Goal: Task Accomplishment & Management: Use online tool/utility

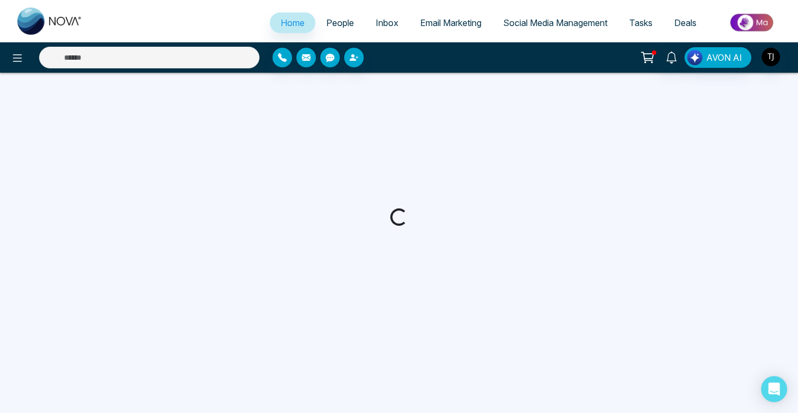
click at [431, 27] on span "Email Marketing" at bounding box center [450, 22] width 61 height 11
select select "*"
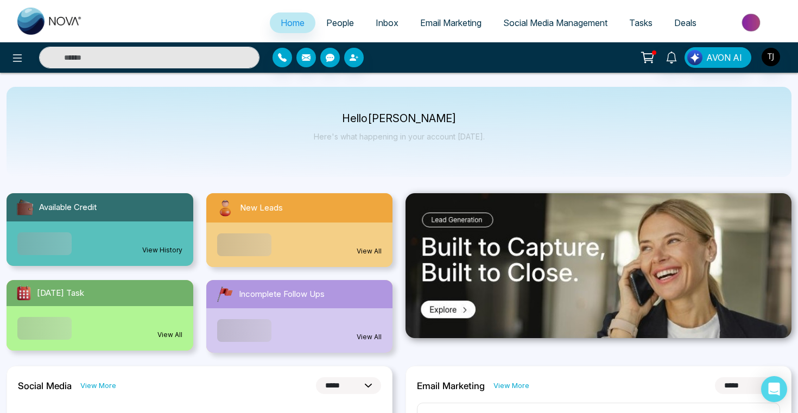
click at [433, 27] on span "Email Marketing" at bounding box center [450, 22] width 61 height 11
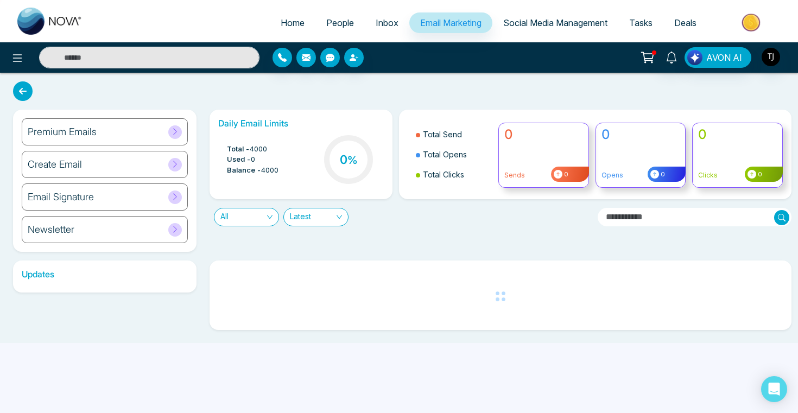
click at [91, 225] on div "Newsletter" at bounding box center [105, 229] width 166 height 27
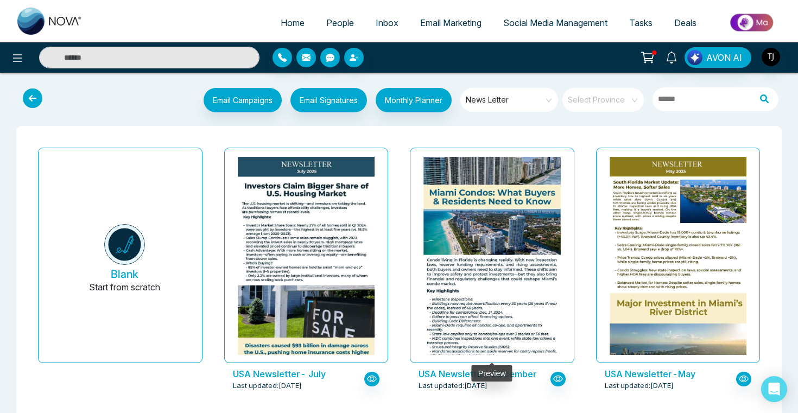
click at [470, 224] on img at bounding box center [492, 221] width 274 height 347
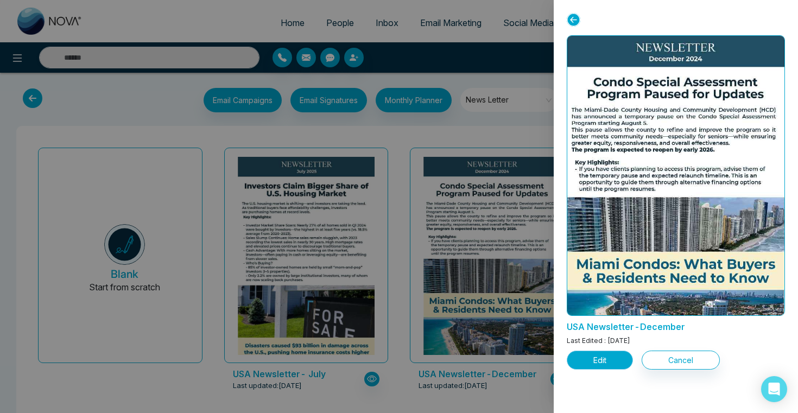
click at [606, 358] on button "Edit" at bounding box center [600, 360] width 66 height 19
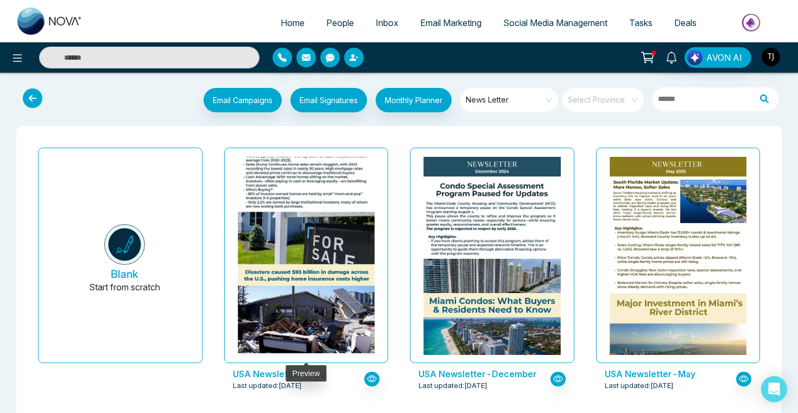
click at [322, 187] on img at bounding box center [306, 243] width 274 height 319
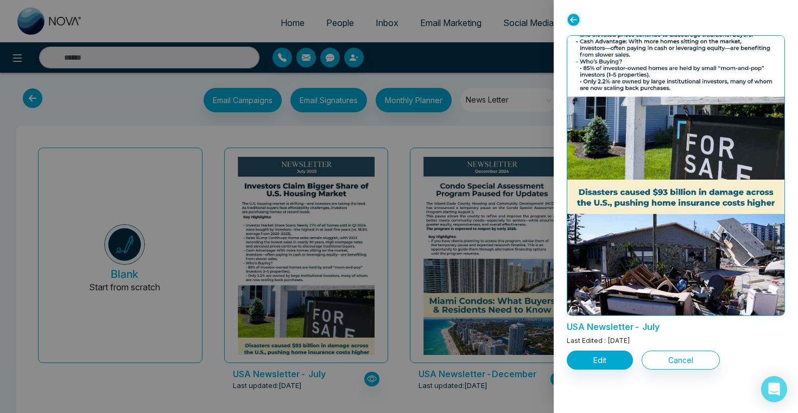
scroll to position [226, 0]
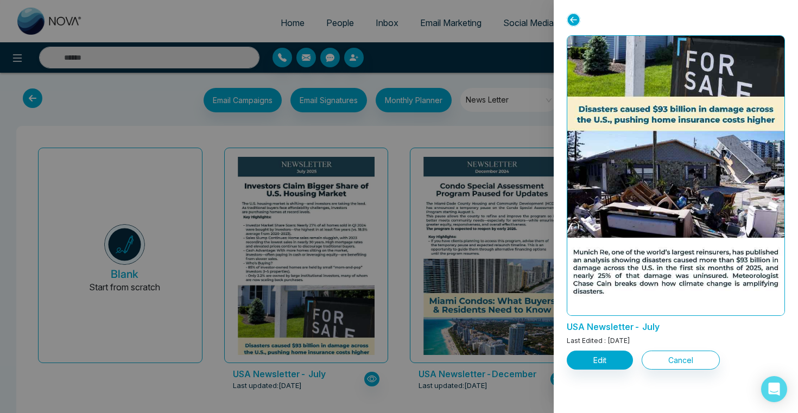
click at [471, 144] on div at bounding box center [399, 206] width 798 height 413
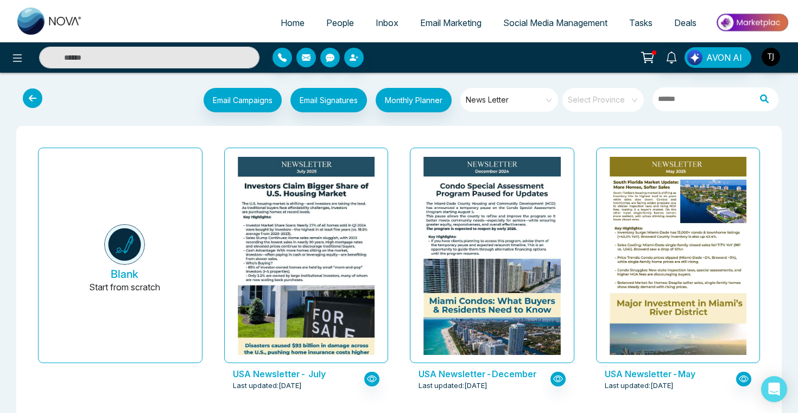
click at [435, 21] on span "Email Marketing" at bounding box center [450, 22] width 61 height 11
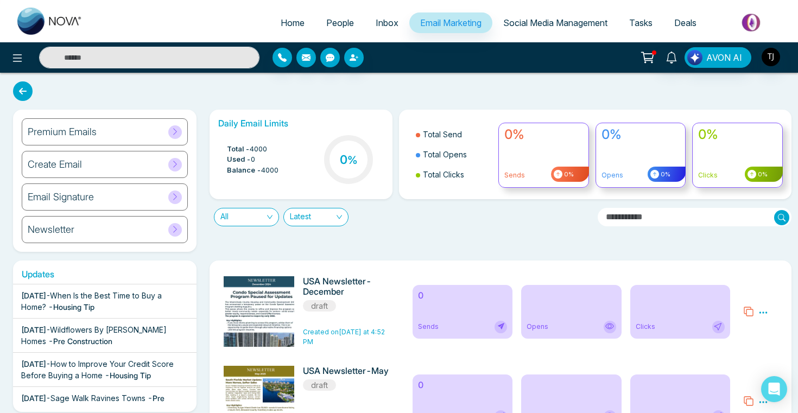
click at [84, 135] on h6 "Premium Emails" at bounding box center [62, 132] width 69 height 12
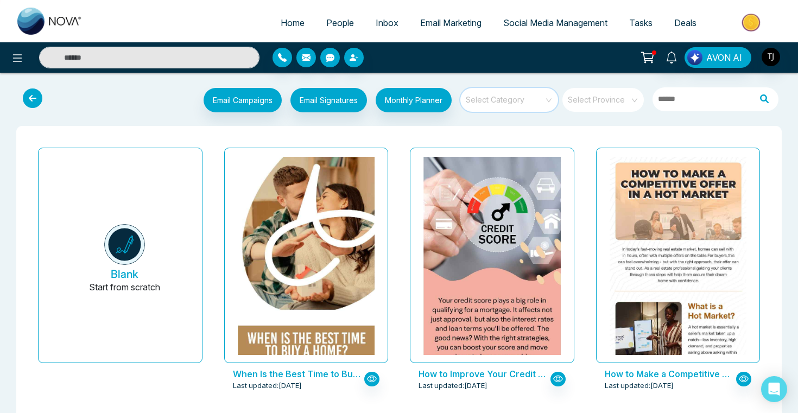
click at [505, 97] on input "search" at bounding box center [505, 96] width 78 height 16
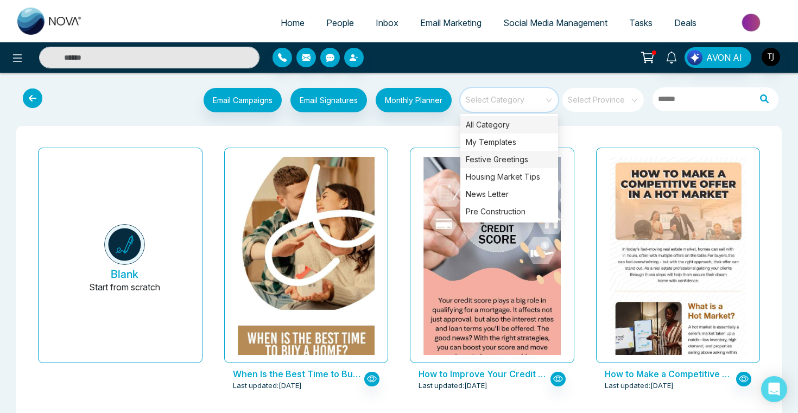
click at [511, 162] on div "Festive Greetings" at bounding box center [509, 159] width 98 height 17
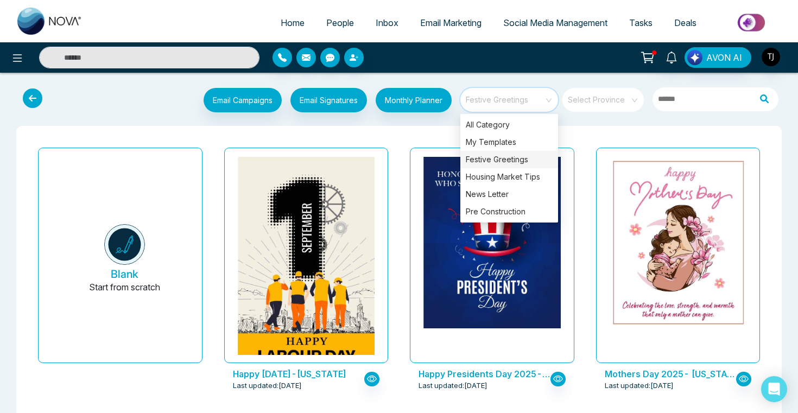
click at [391, 161] on div "Happy [DATE]-[US_STATE] Last updated: [DATE]" at bounding box center [306, 275] width 186 height 265
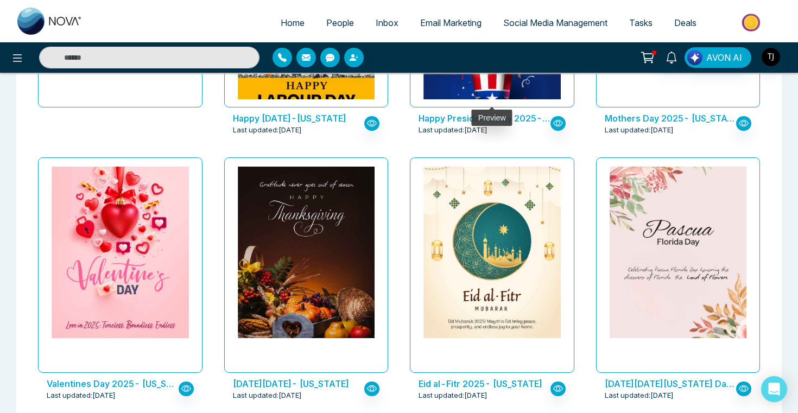
scroll to position [260, 0]
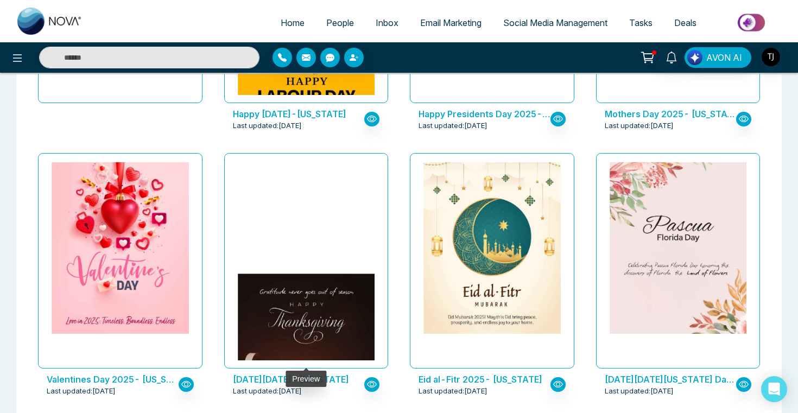
click at [264, 273] on img at bounding box center [306, 358] width 274 height 171
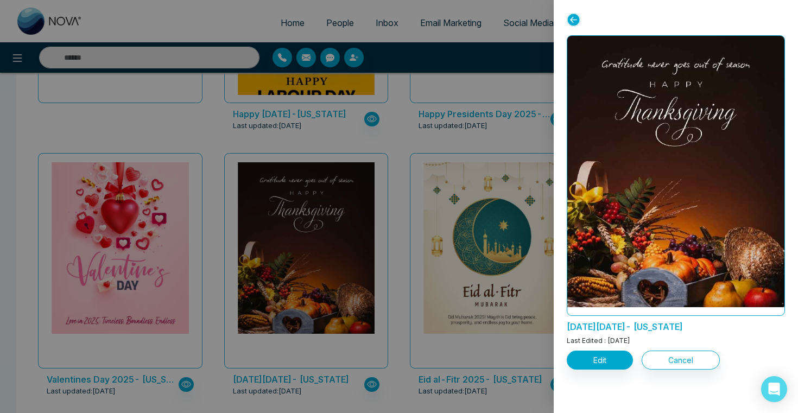
click at [396, 139] on div at bounding box center [399, 206] width 798 height 413
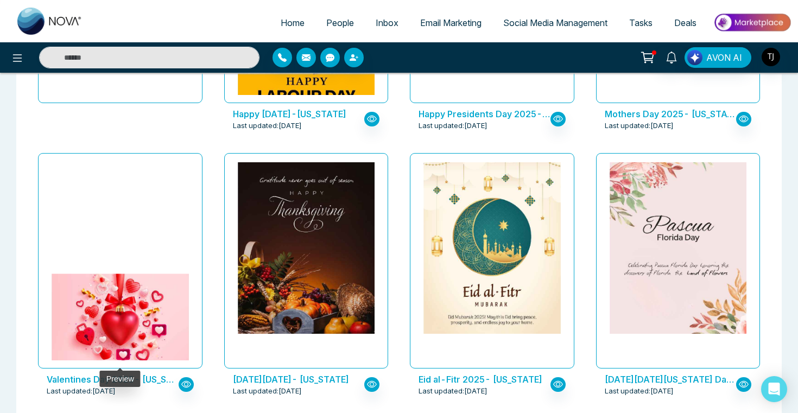
click at [141, 277] on img at bounding box center [120, 358] width 274 height 171
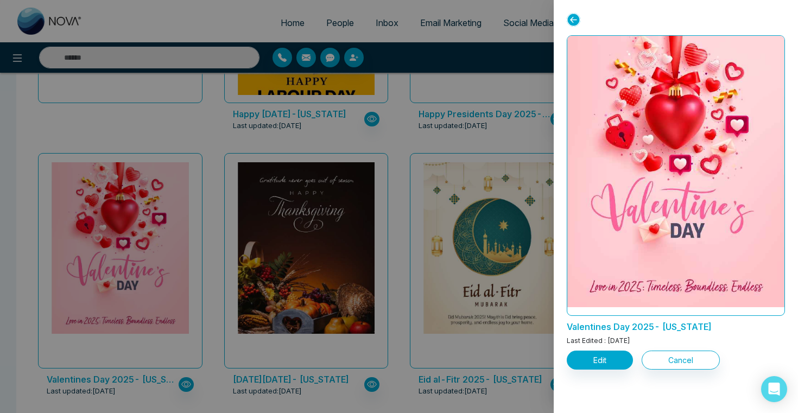
click at [410, 179] on div at bounding box center [399, 206] width 798 height 413
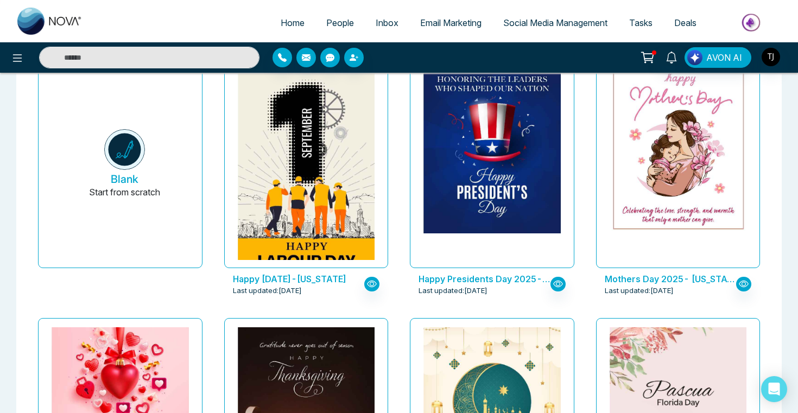
scroll to position [0, 0]
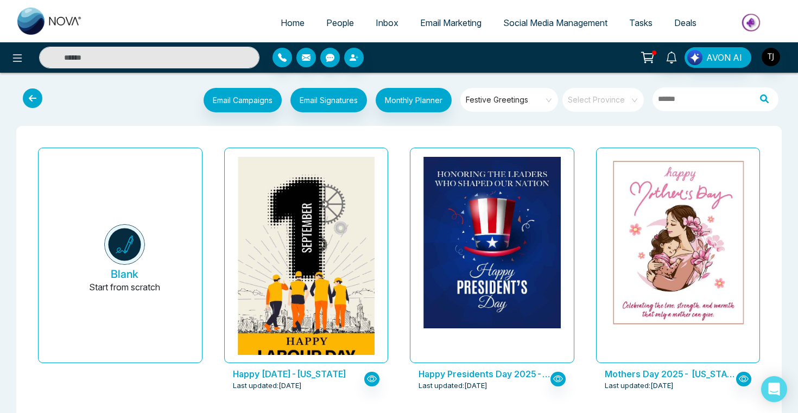
click at [514, 101] on span "Festive Greetings" at bounding box center [510, 100] width 88 height 16
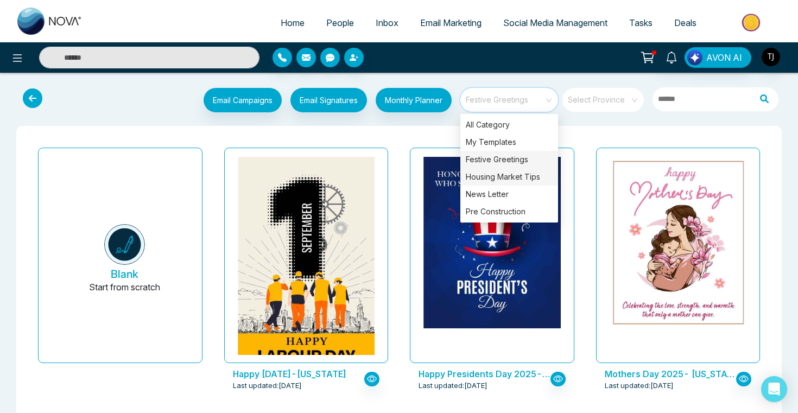
click at [514, 176] on div "Housing Market Tips" at bounding box center [509, 176] width 98 height 17
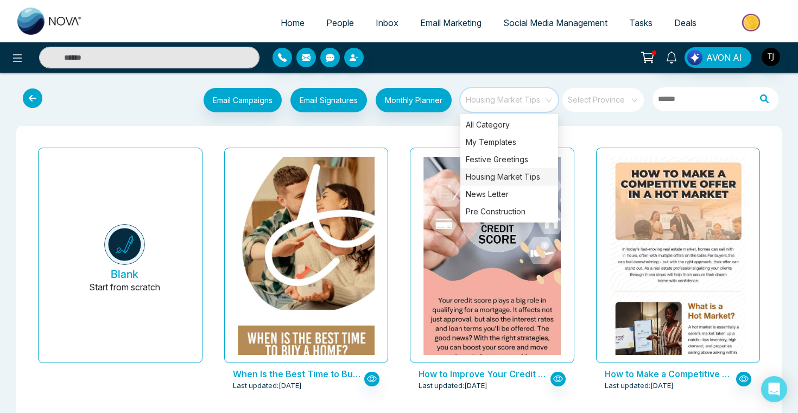
click at [405, 166] on div "How to Improve Your Credit Score Before Buying a Home- [US_STATE] Last updated:…" at bounding box center [492, 275] width 186 height 265
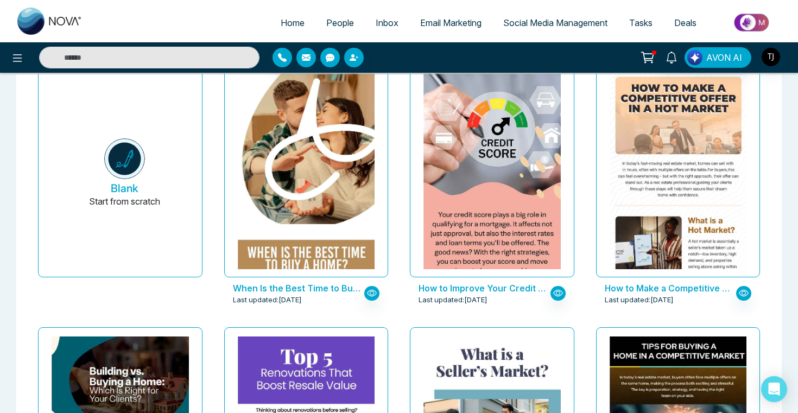
scroll to position [86, 0]
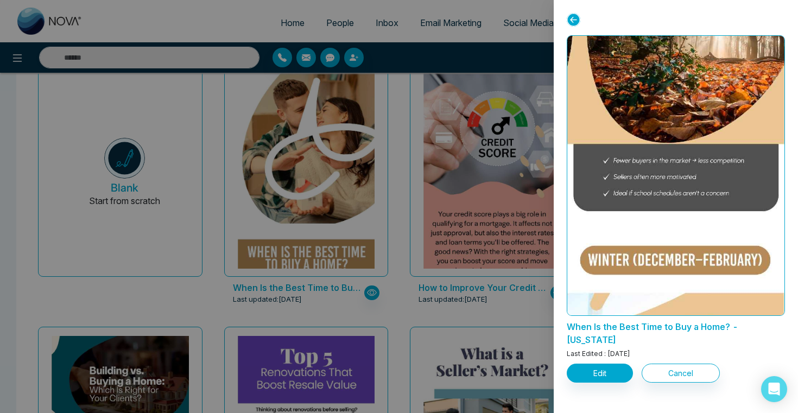
scroll to position [1410, 0]
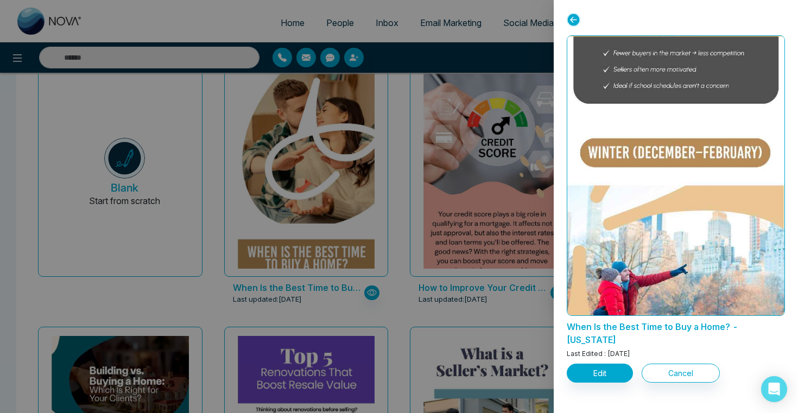
click at [406, 308] on div at bounding box center [399, 206] width 798 height 413
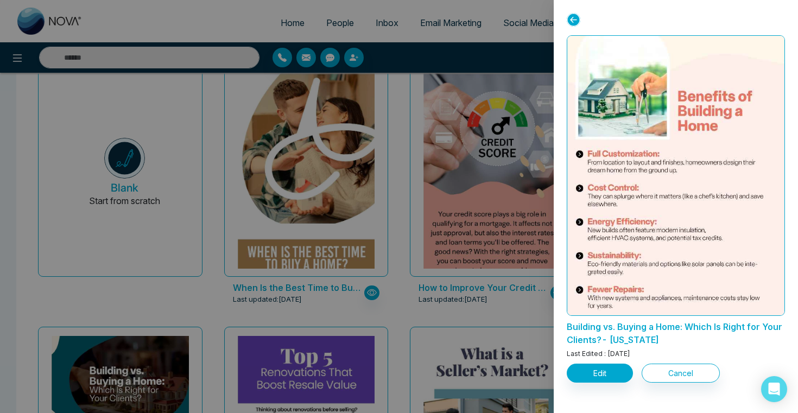
scroll to position [432, 0]
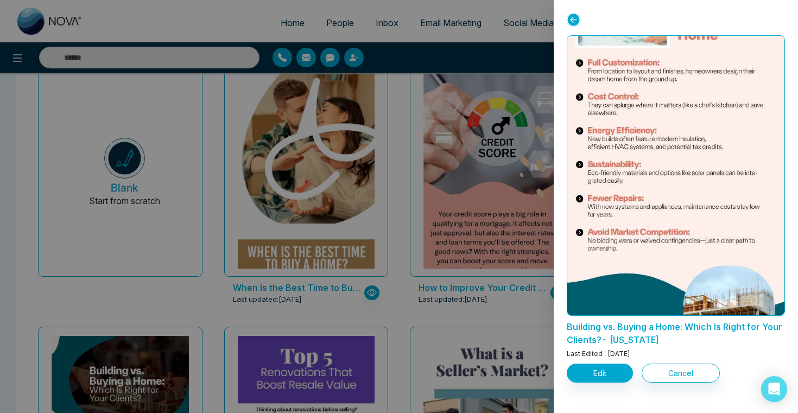
click at [479, 351] on div at bounding box center [399, 206] width 798 height 413
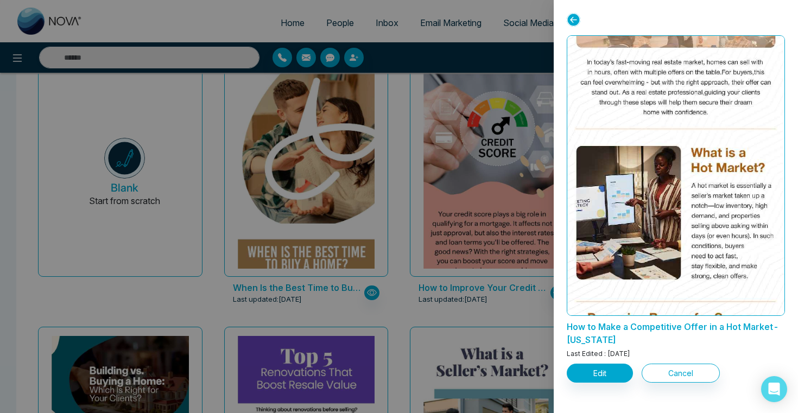
scroll to position [0, 0]
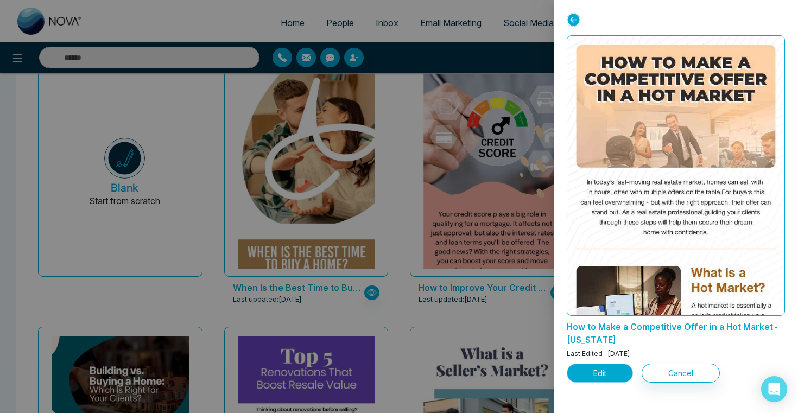
click at [593, 372] on button "Edit" at bounding box center [600, 373] width 66 height 19
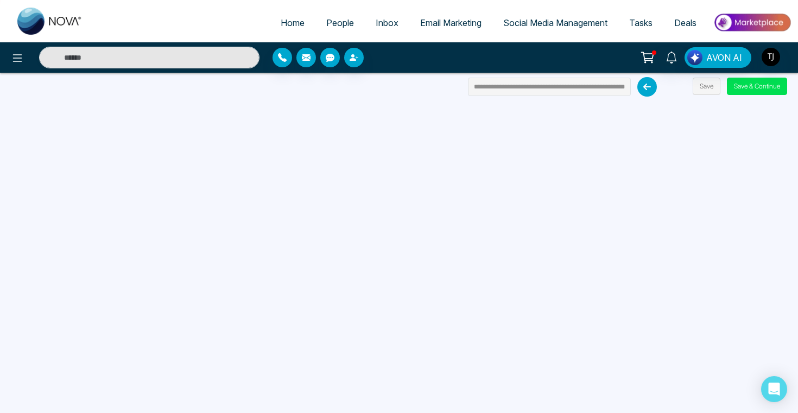
click at [443, 27] on span "Email Marketing" at bounding box center [450, 22] width 61 height 11
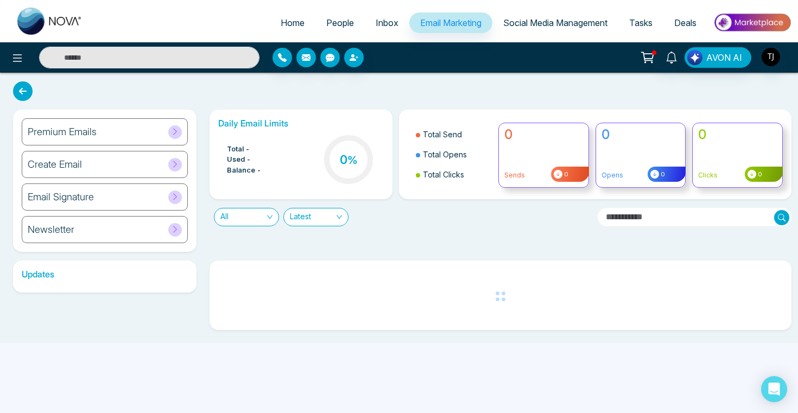
click at [99, 125] on div "Premium Emails" at bounding box center [105, 131] width 166 height 27
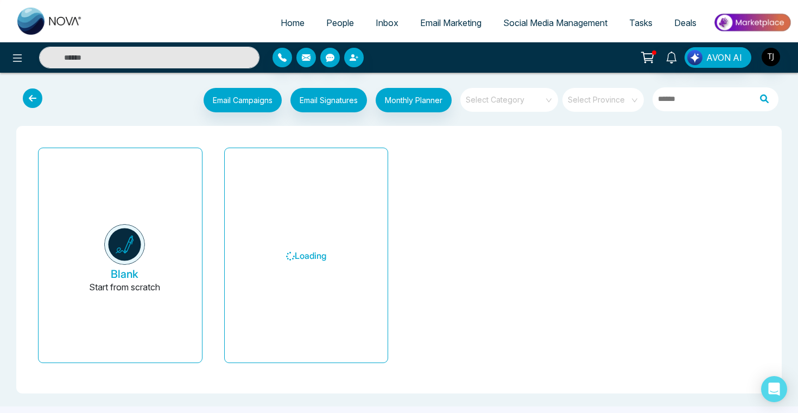
click at [523, 103] on input "search" at bounding box center [505, 96] width 78 height 16
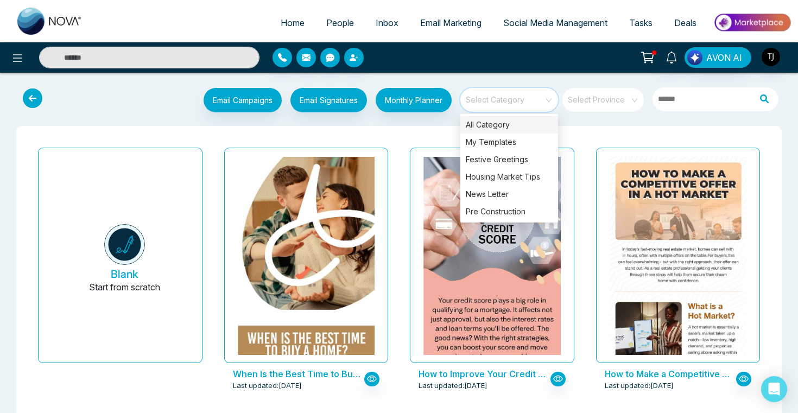
click at [525, 97] on input "search" at bounding box center [505, 96] width 78 height 16
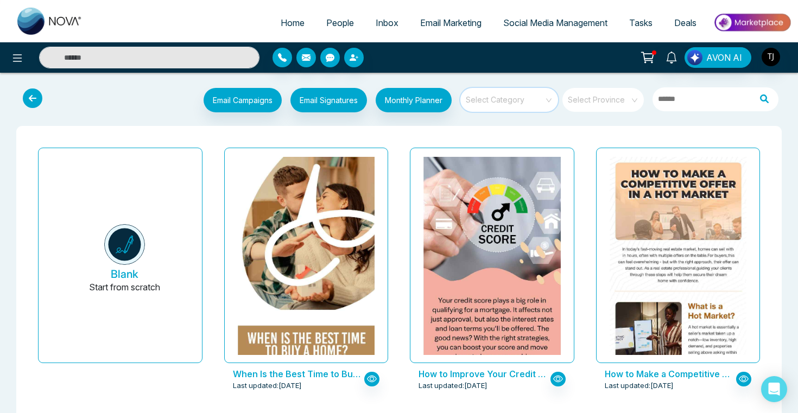
click at [526, 91] on input "search" at bounding box center [505, 96] width 78 height 16
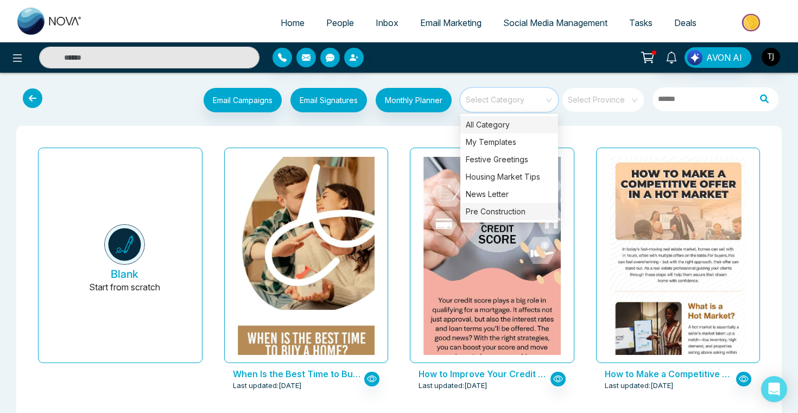
click at [511, 213] on div "Pre Construction" at bounding box center [509, 211] width 98 height 17
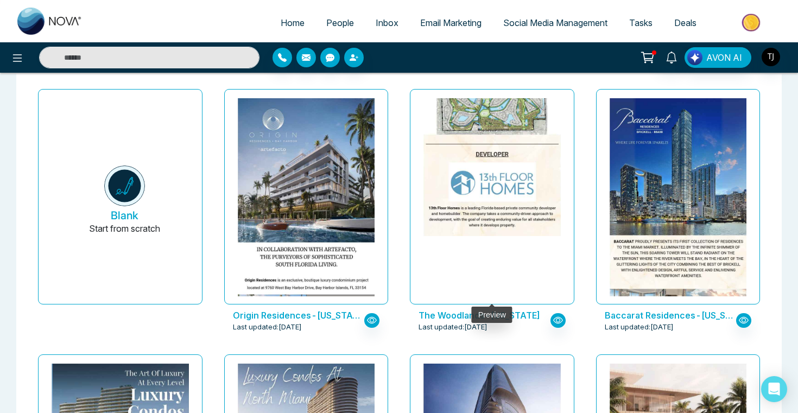
scroll to position [77, 0]
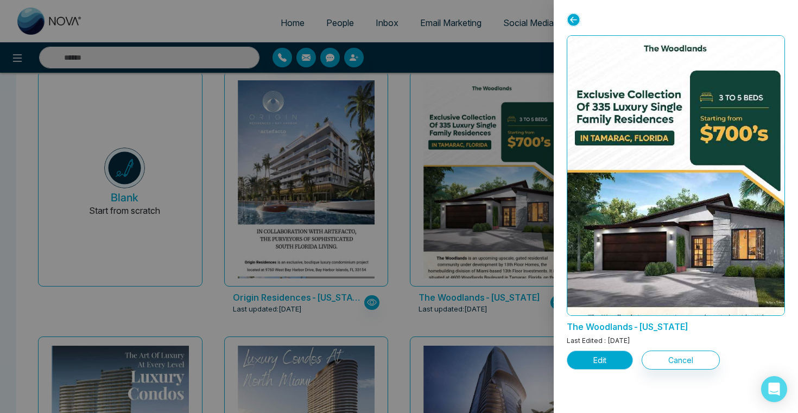
click at [602, 360] on button "Edit" at bounding box center [600, 360] width 66 height 19
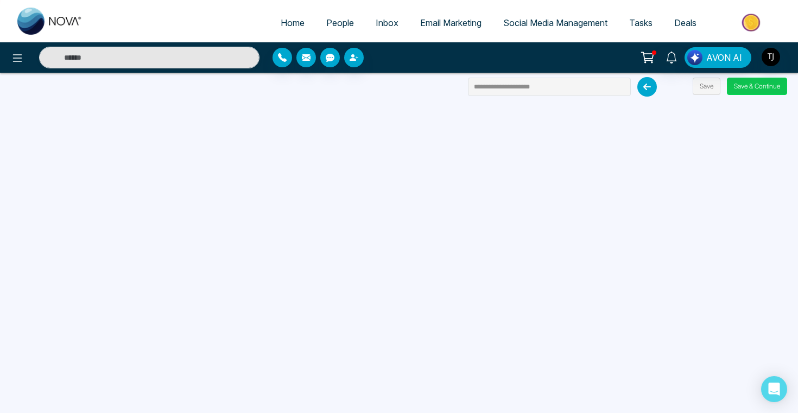
click at [757, 82] on button "Save & Continue" at bounding box center [757, 86] width 60 height 17
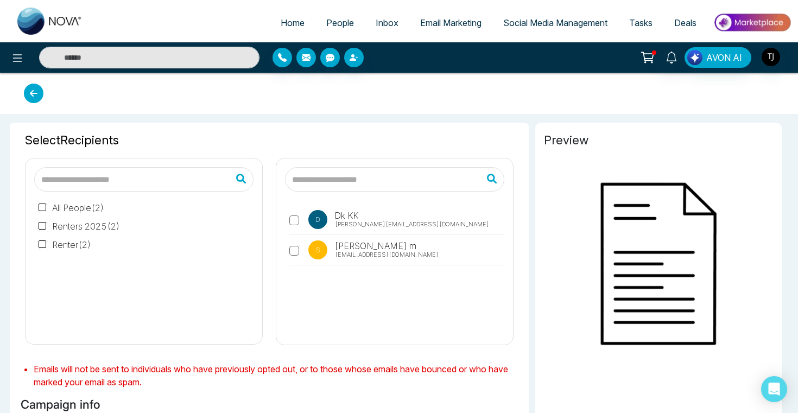
type input "**********"
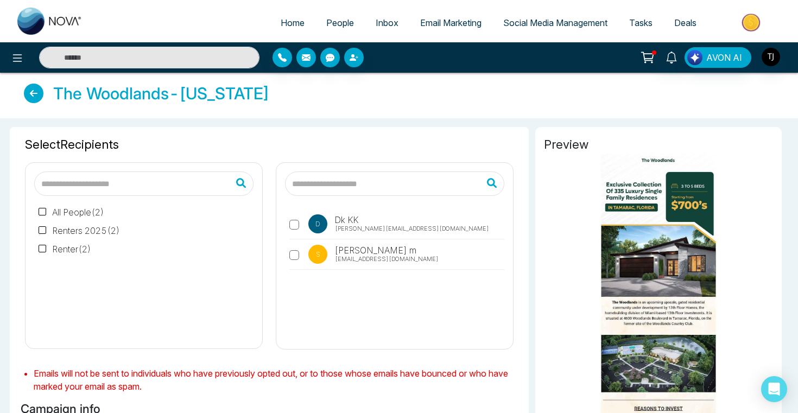
click at [448, 16] on link "Email Marketing" at bounding box center [450, 22] width 83 height 21
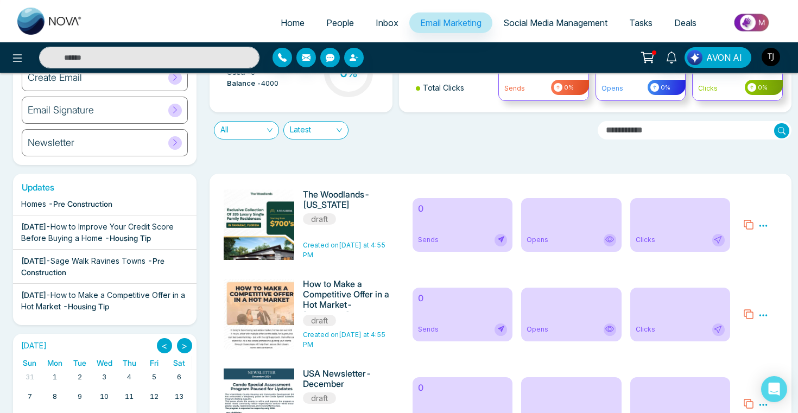
scroll to position [110, 0]
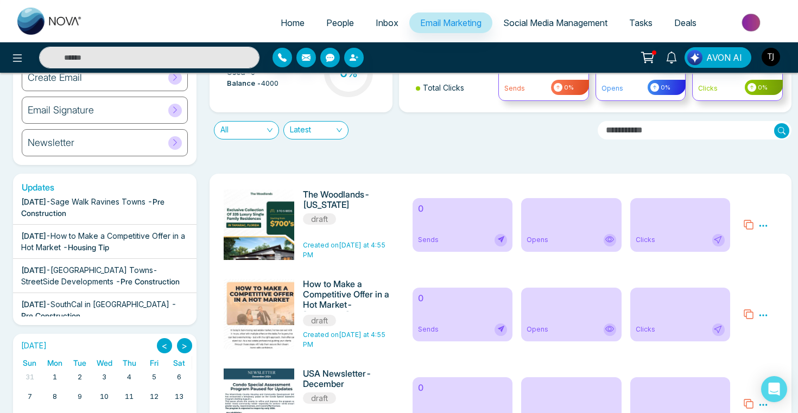
click at [551, 21] on span "Social Media Management" at bounding box center [555, 22] width 104 height 11
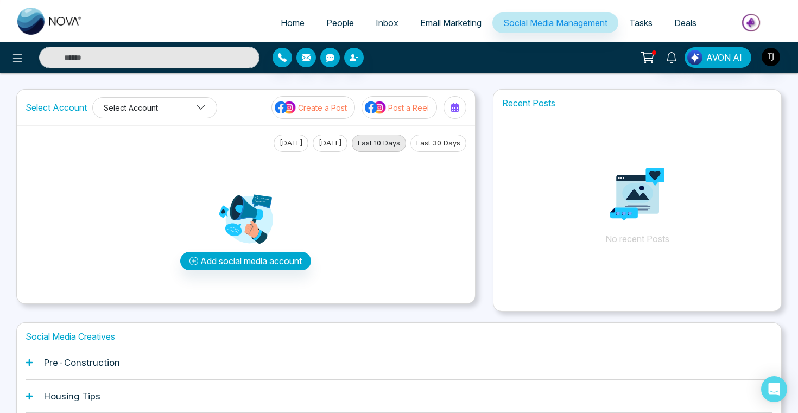
click at [165, 104] on button "Select Account" at bounding box center [154, 107] width 125 height 21
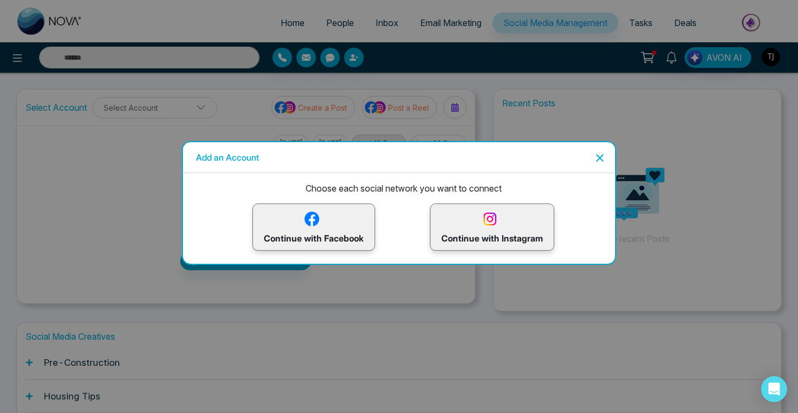
click at [598, 160] on icon "Close" at bounding box center [600, 158] width 8 height 8
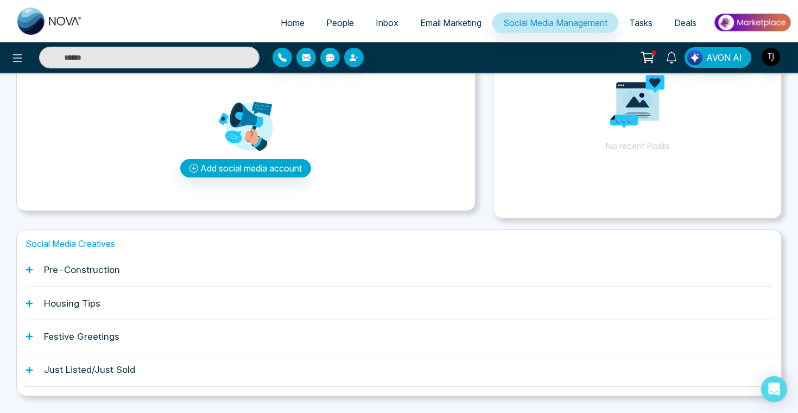
scroll to position [119, 0]
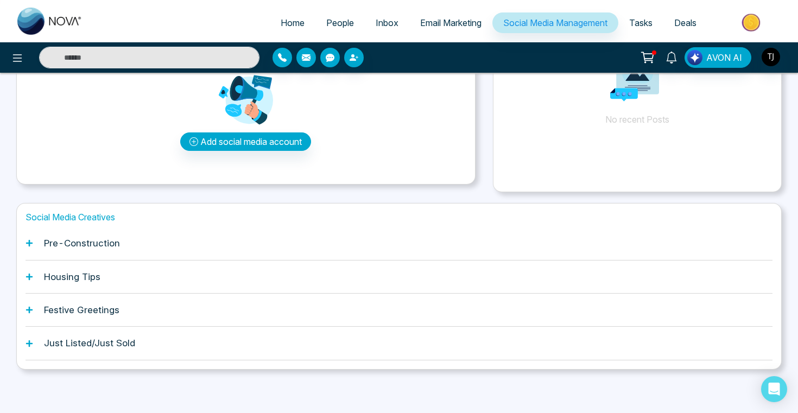
click at [34, 243] on div "Pre-Construction" at bounding box center [399, 243] width 747 height 33
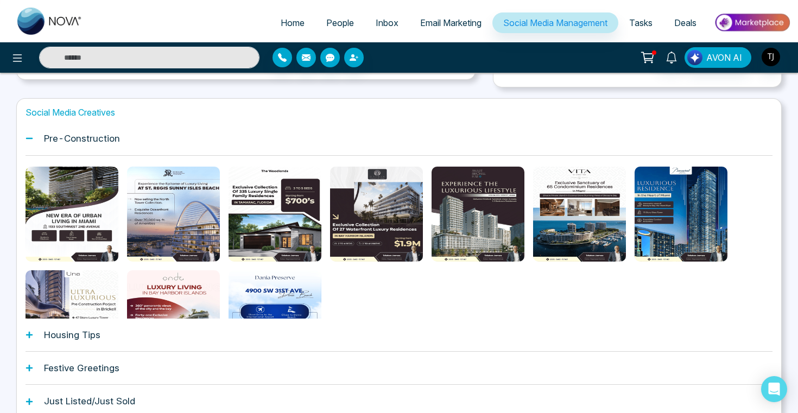
scroll to position [282, 0]
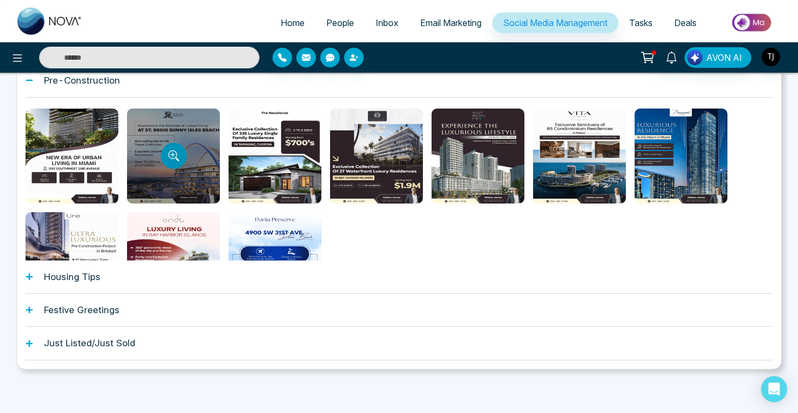
click at [177, 156] on icon "Preview template" at bounding box center [173, 155] width 11 height 11
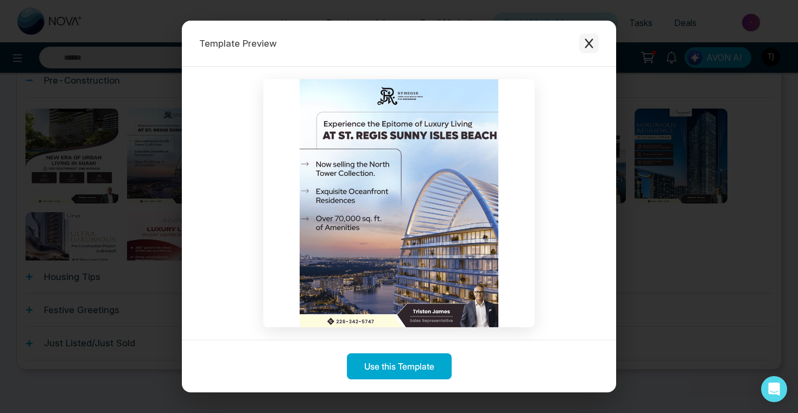
click at [591, 40] on icon "Close modal" at bounding box center [588, 44] width 8 height 10
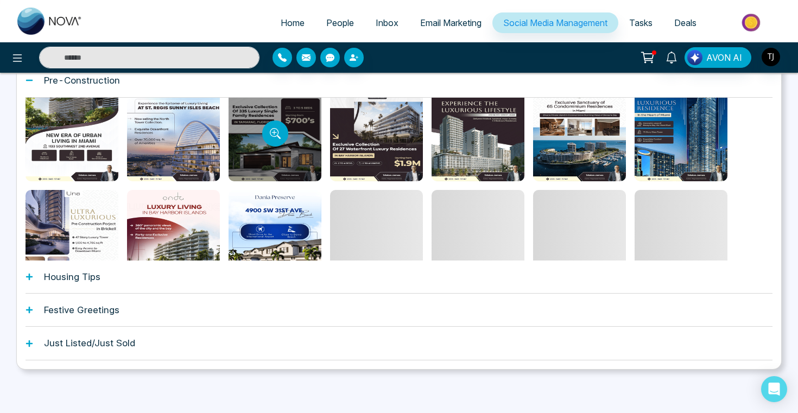
scroll to position [23, 0]
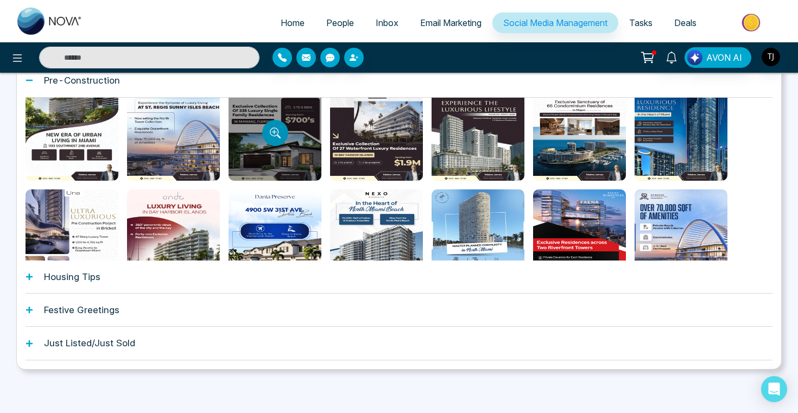
click at [276, 139] on button "Preview template" at bounding box center [275, 133] width 26 height 26
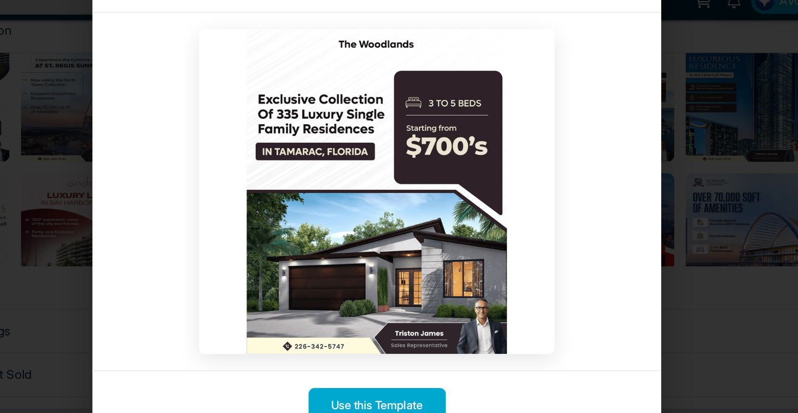
click at [686, 103] on div "Template Preview Use this Template" at bounding box center [399, 206] width 798 height 413
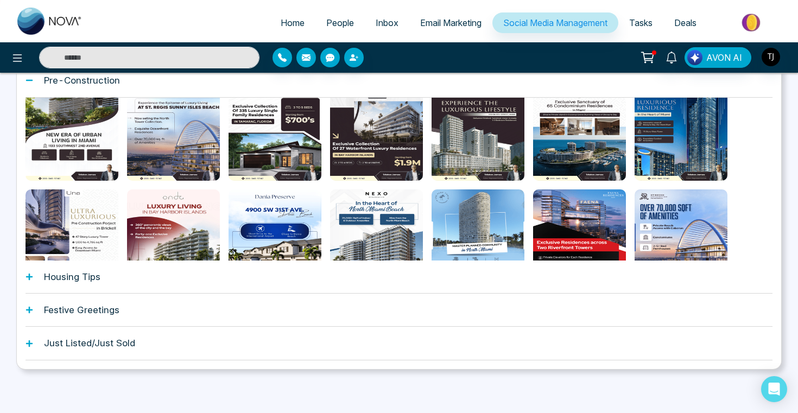
click at [72, 283] on div "Housing Tips" at bounding box center [399, 276] width 747 height 33
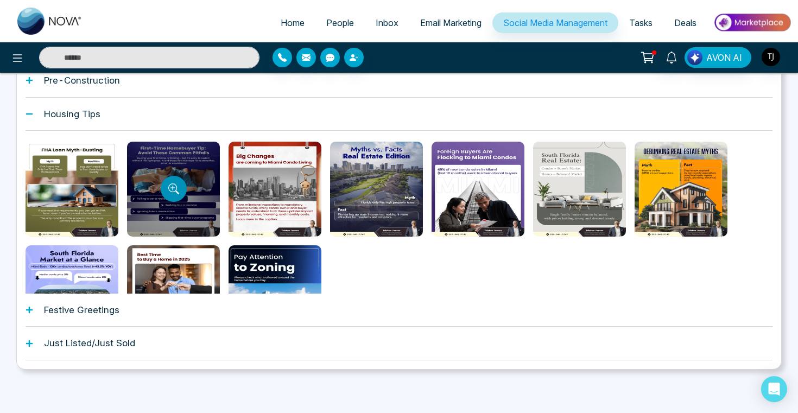
click at [171, 176] on button "Preview template" at bounding box center [174, 189] width 26 height 26
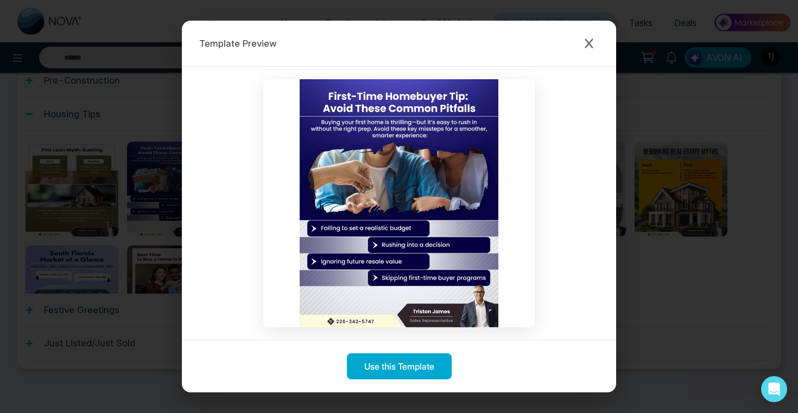
click at [63, 165] on div "Template Preview Use this Template" at bounding box center [399, 206] width 798 height 413
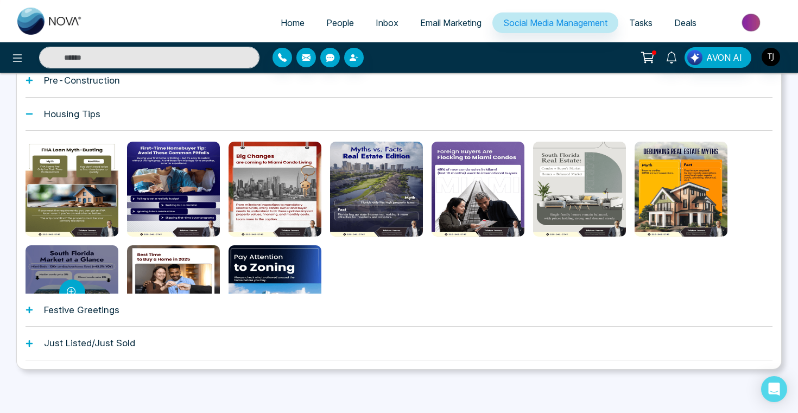
click at [75, 278] on div at bounding box center [72, 292] width 93 height 95
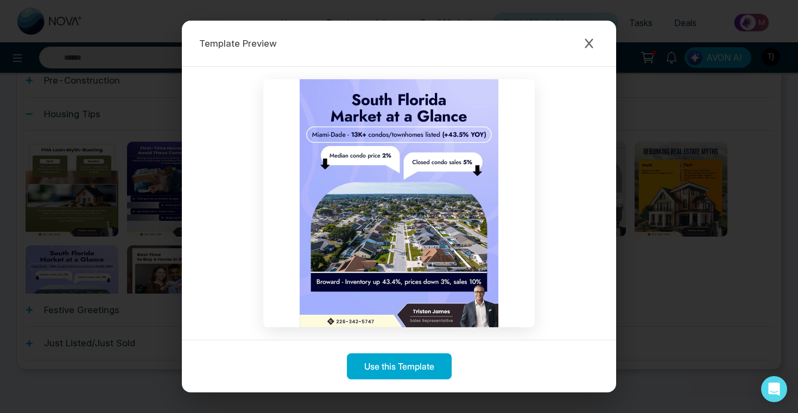
click at [679, 171] on div "Template Preview Use this Template" at bounding box center [399, 206] width 798 height 413
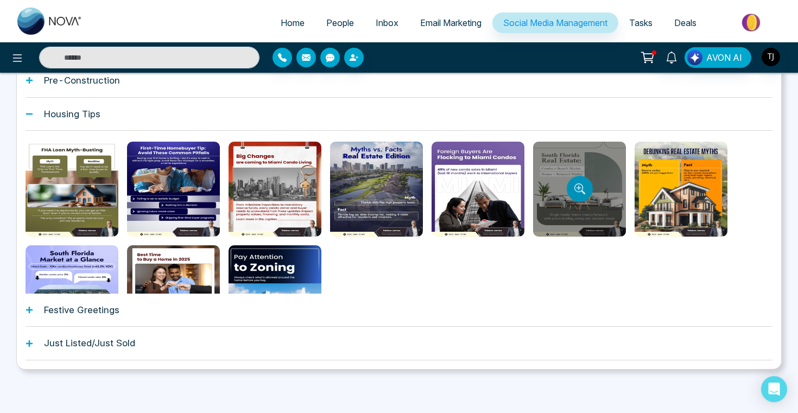
click at [571, 189] on button "Preview template" at bounding box center [580, 189] width 26 height 26
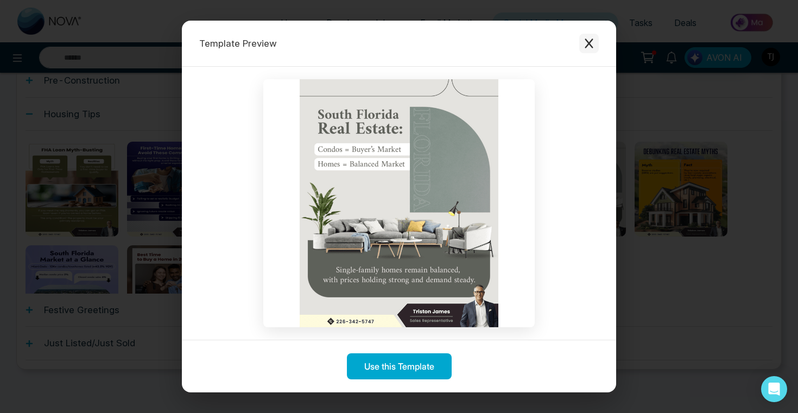
click at [590, 42] on icon "Close modal" at bounding box center [588, 44] width 8 height 10
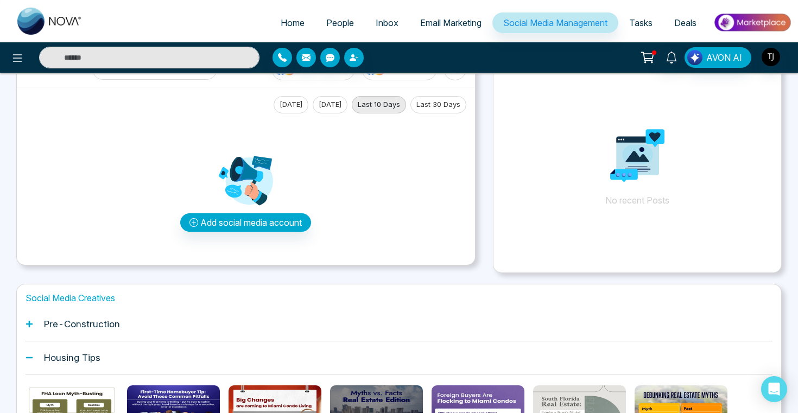
scroll to position [0, 0]
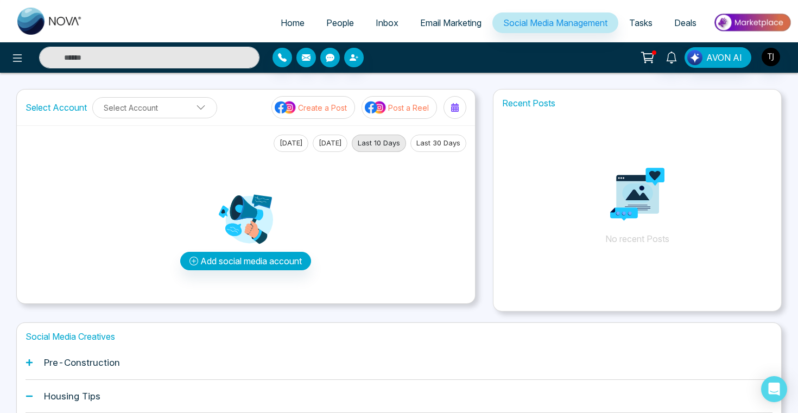
click at [392, 112] on p "Post a Reel" at bounding box center [408, 107] width 41 height 11
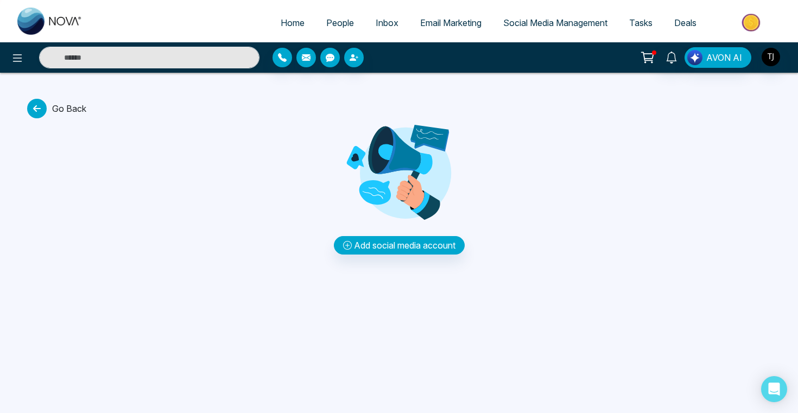
click at [39, 100] on icon at bounding box center [37, 109] width 20 height 20
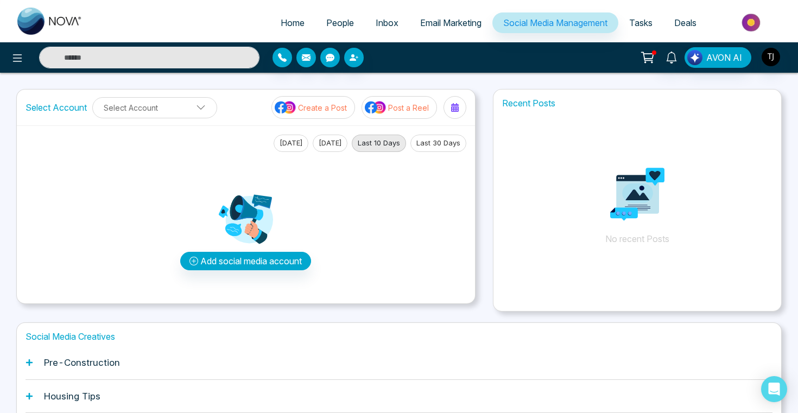
scroll to position [119, 0]
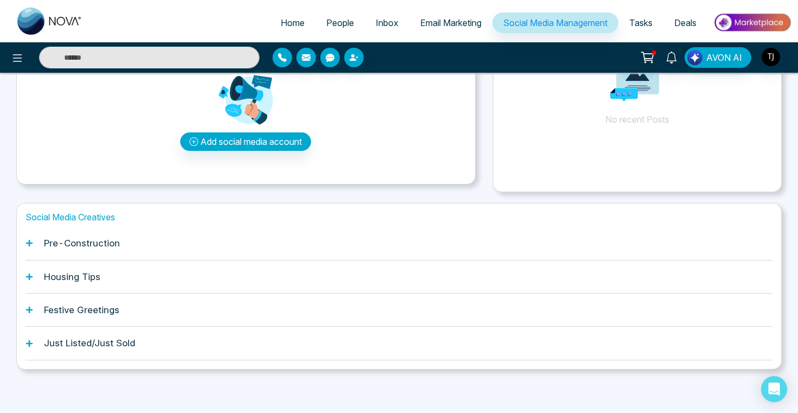
click at [109, 273] on div "Housing Tips" at bounding box center [399, 276] width 747 height 33
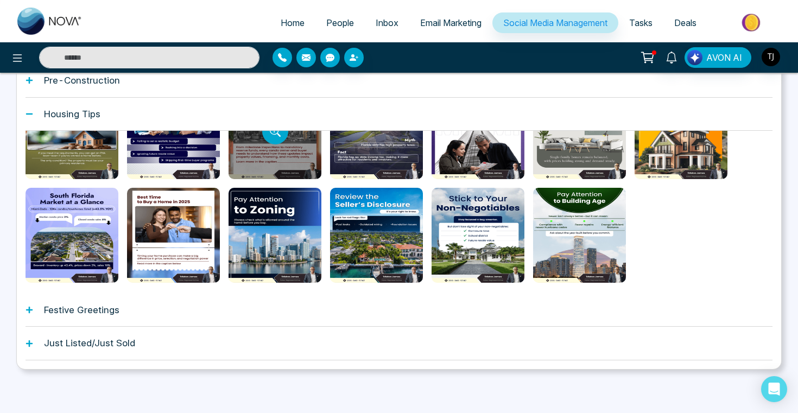
scroll to position [0, 0]
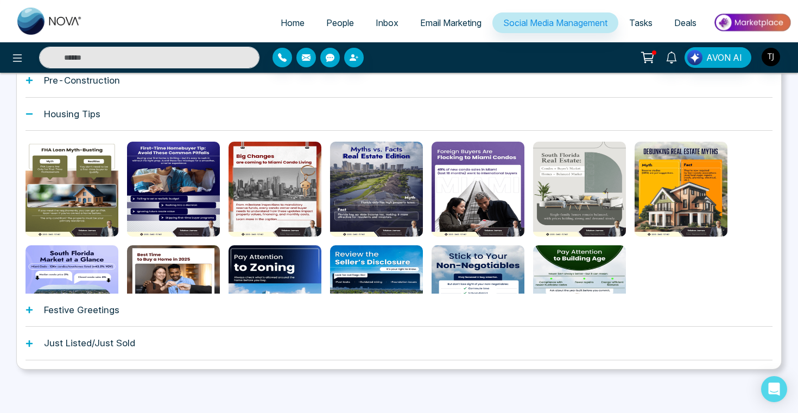
click at [133, 315] on div "Festive Greetings" at bounding box center [399, 310] width 747 height 33
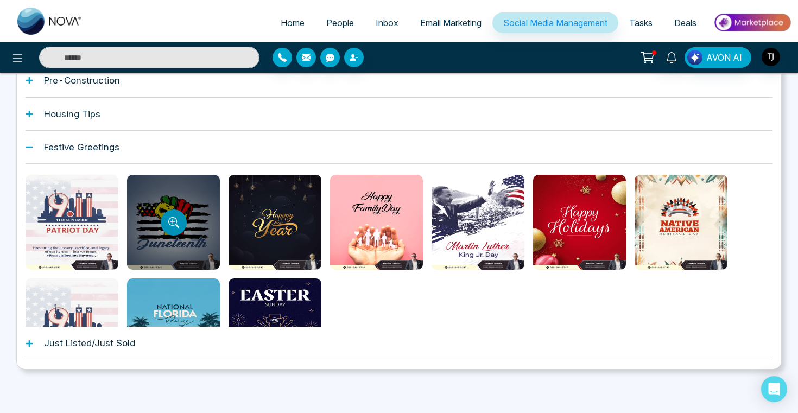
click at [173, 226] on icon "Preview template" at bounding box center [173, 222] width 11 height 11
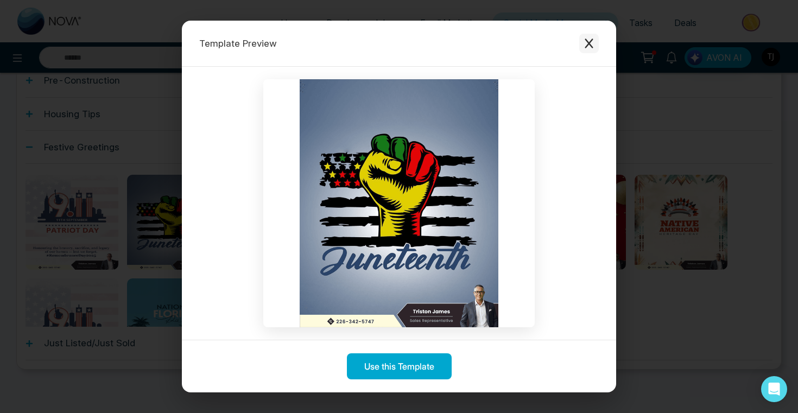
click at [589, 41] on icon "Close modal" at bounding box center [588, 43] width 11 height 11
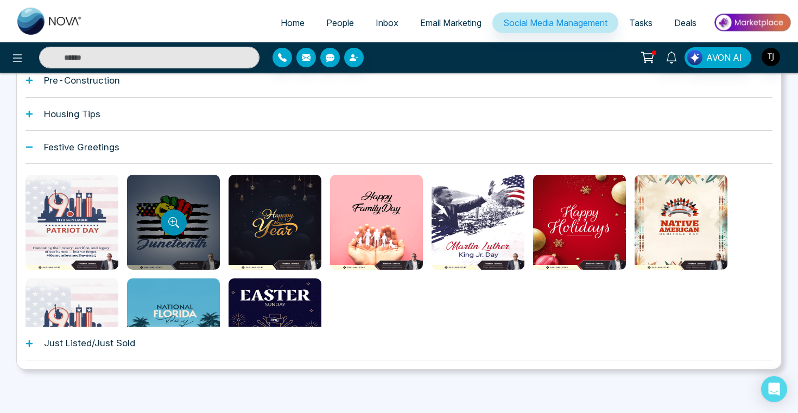
click at [182, 219] on button "Preview template" at bounding box center [174, 222] width 26 height 26
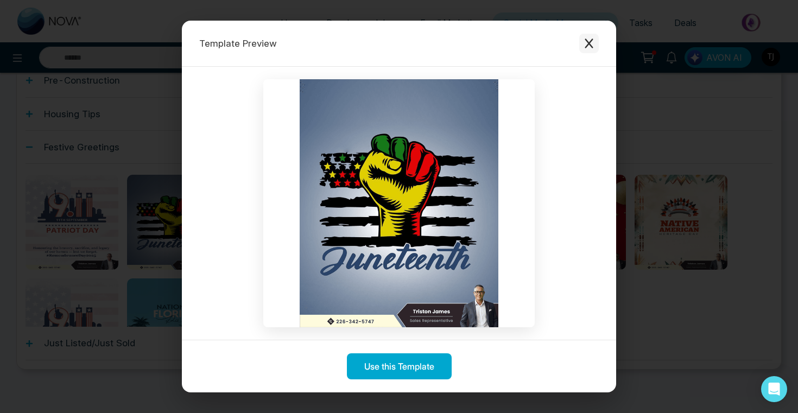
click at [593, 47] on icon "Close modal" at bounding box center [588, 43] width 11 height 11
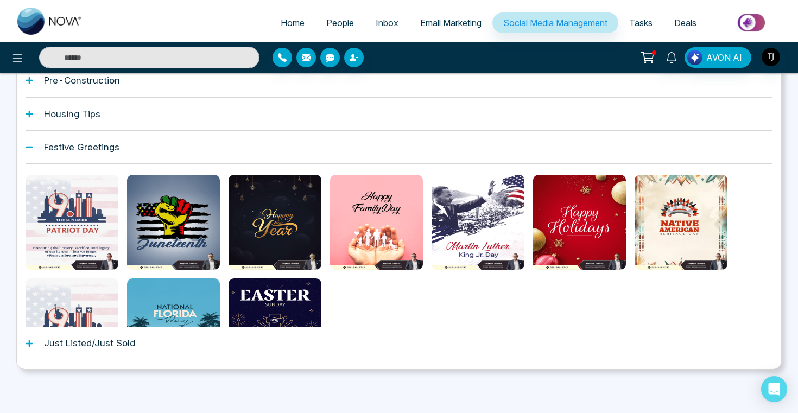
click at [311, 87] on div "Pre-Construction" at bounding box center [399, 80] width 747 height 33
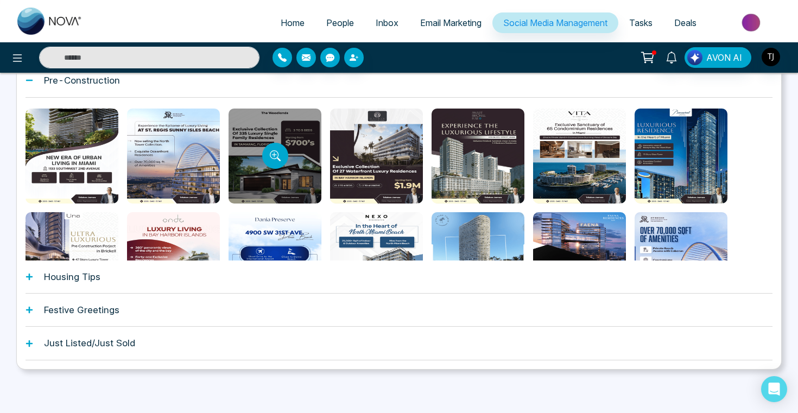
click at [258, 162] on div at bounding box center [274, 156] width 93 height 95
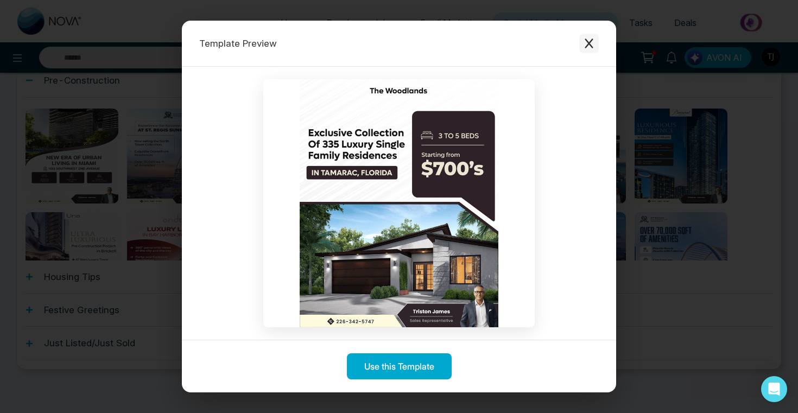
click at [593, 46] on icon "Close modal" at bounding box center [588, 43] width 11 height 11
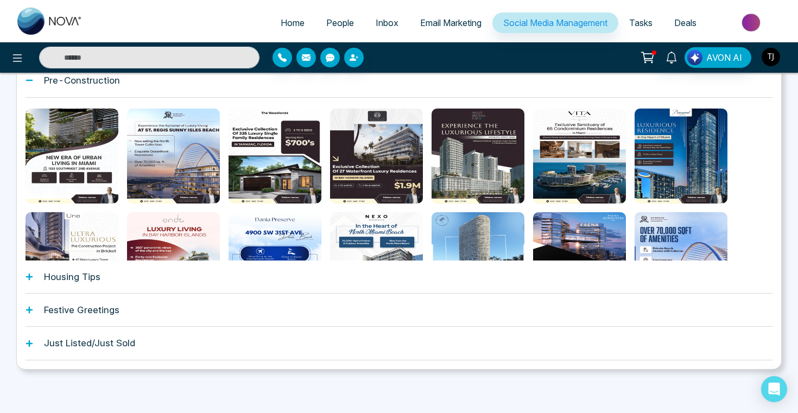
click at [770, 59] on img "button" at bounding box center [770, 57] width 18 height 18
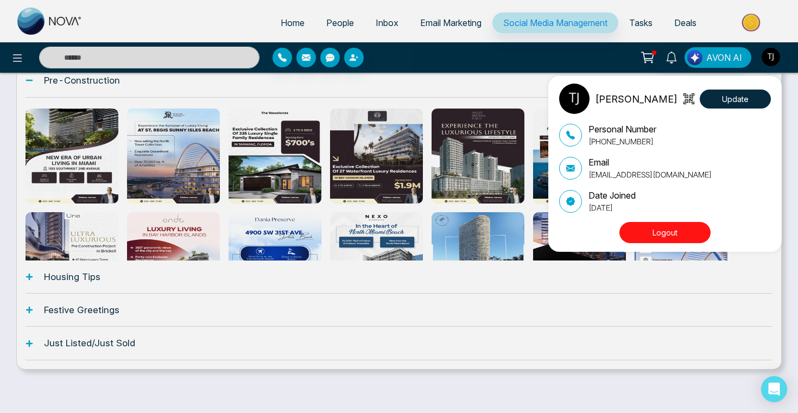
click at [684, 230] on button "Logout" at bounding box center [664, 232] width 91 height 21
